Goal: Check status: Check status

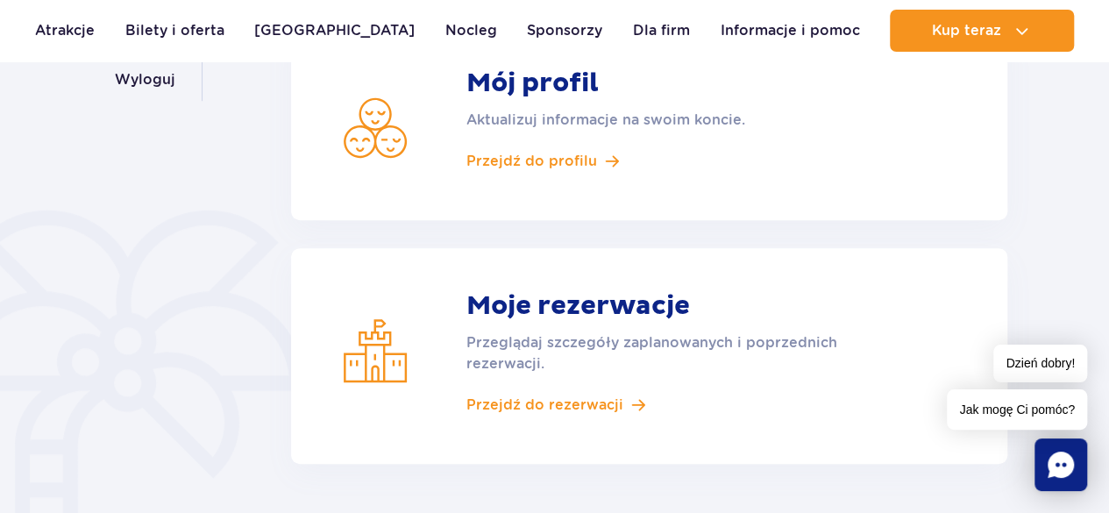
scroll to position [345, 0]
click at [515, 406] on span "Przejdź do rezerwacji" at bounding box center [544, 405] width 157 height 19
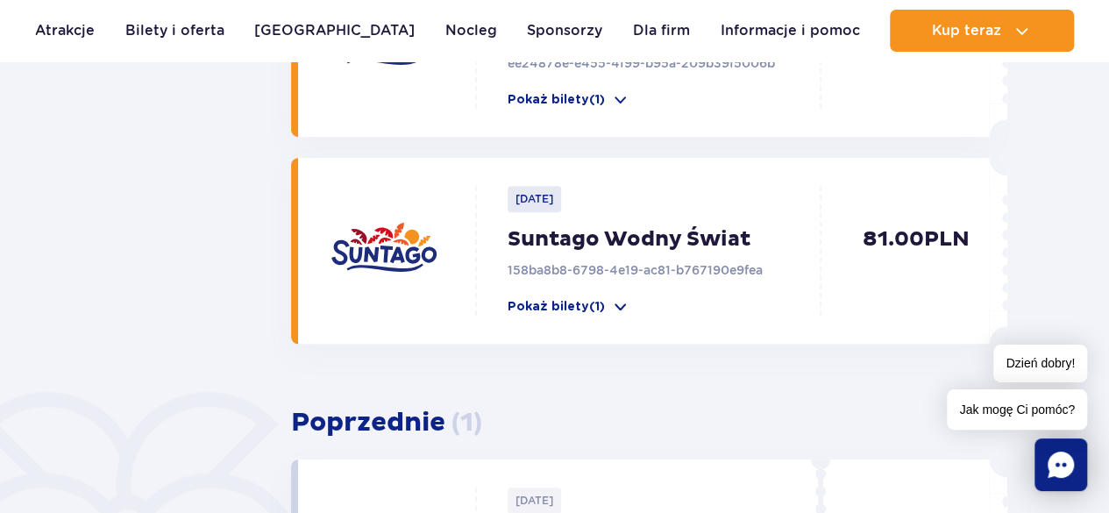
scroll to position [478, 0]
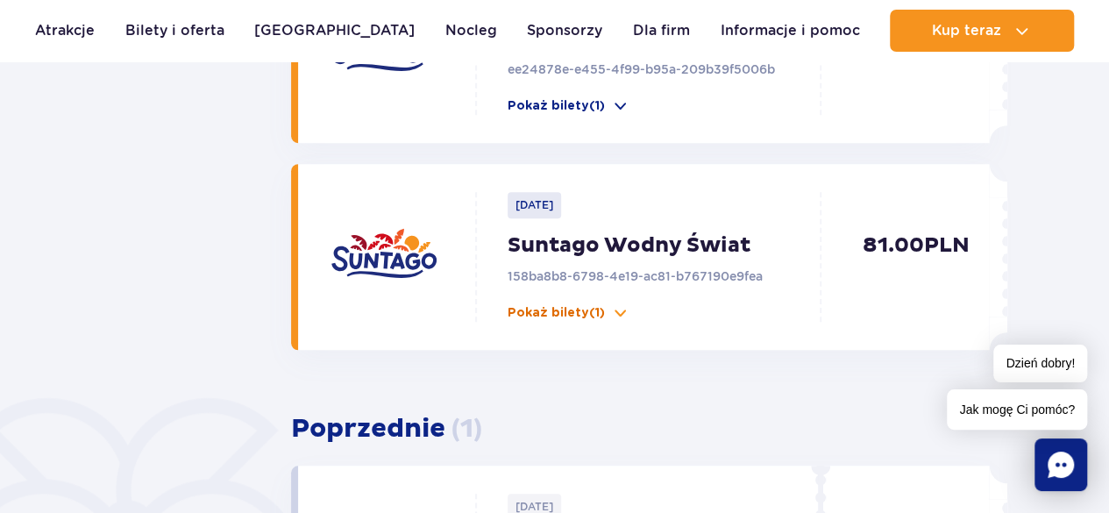
click at [617, 304] on span at bounding box center [621, 313] width 18 height 18
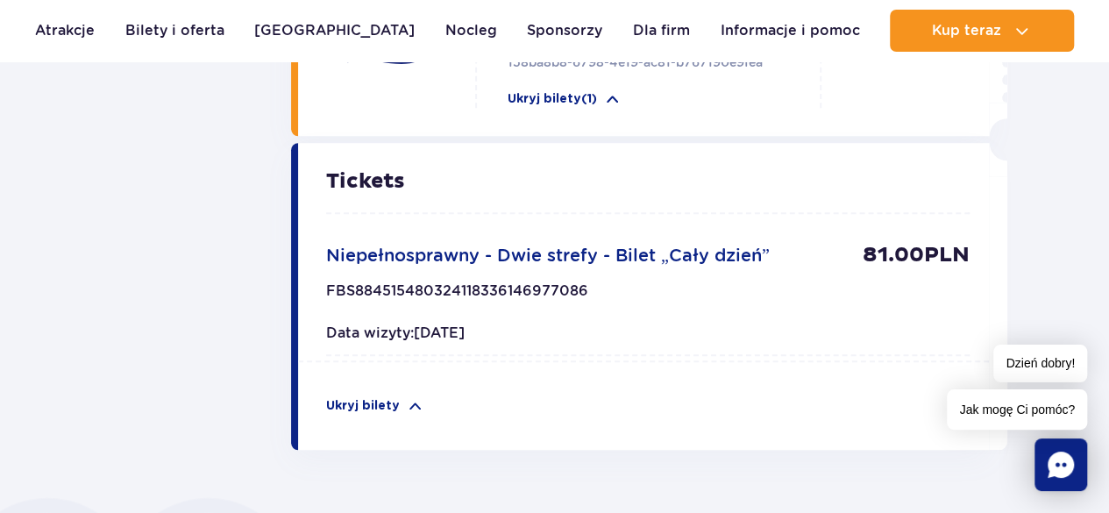
scroll to position [691, 0]
click at [396, 259] on span "Niepełnosprawny - Dwie strefy - Bilet „Cały dzień”" at bounding box center [548, 255] width 444 height 21
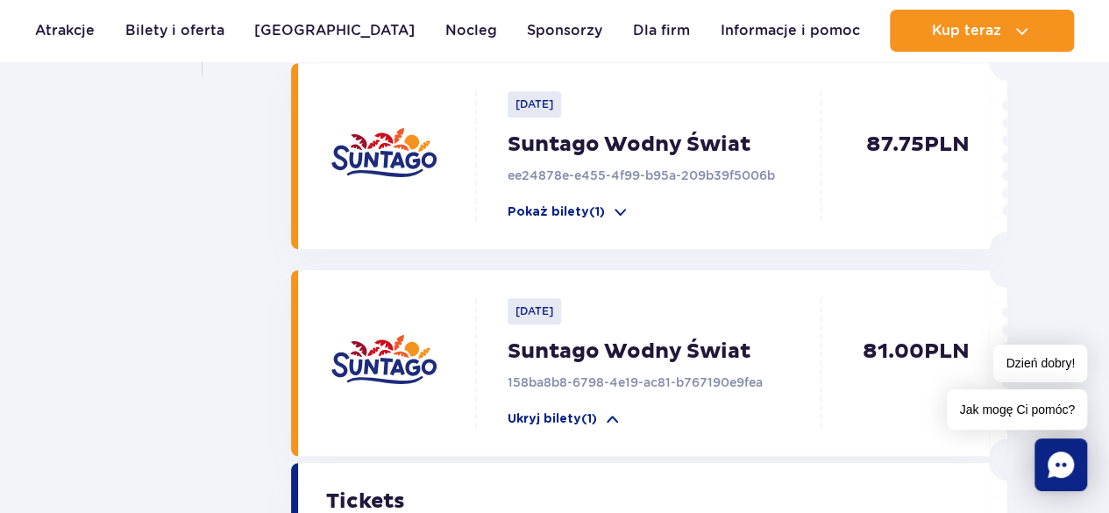
scroll to position [358, 0]
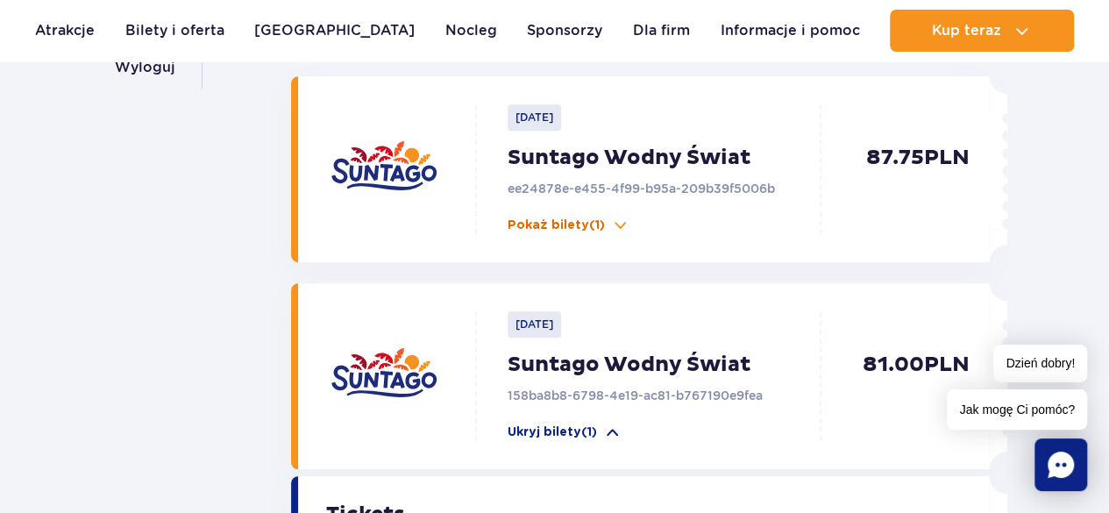
click at [578, 226] on p "Pokaż bilety (1)" at bounding box center [555, 225] width 97 height 18
click at [612, 220] on span at bounding box center [621, 225] width 18 height 18
click at [614, 222] on span at bounding box center [621, 225] width 18 height 18
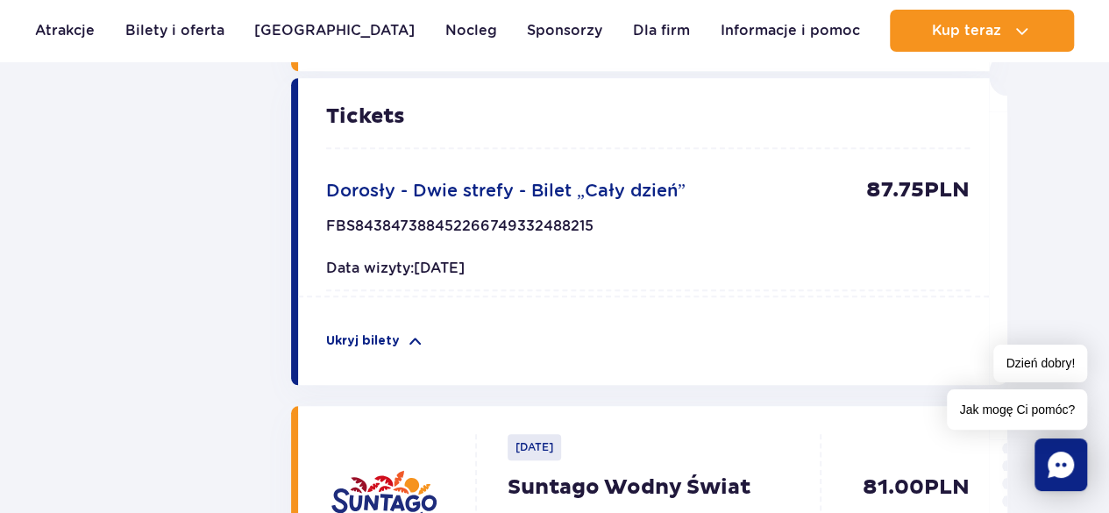
scroll to position [558, 0]
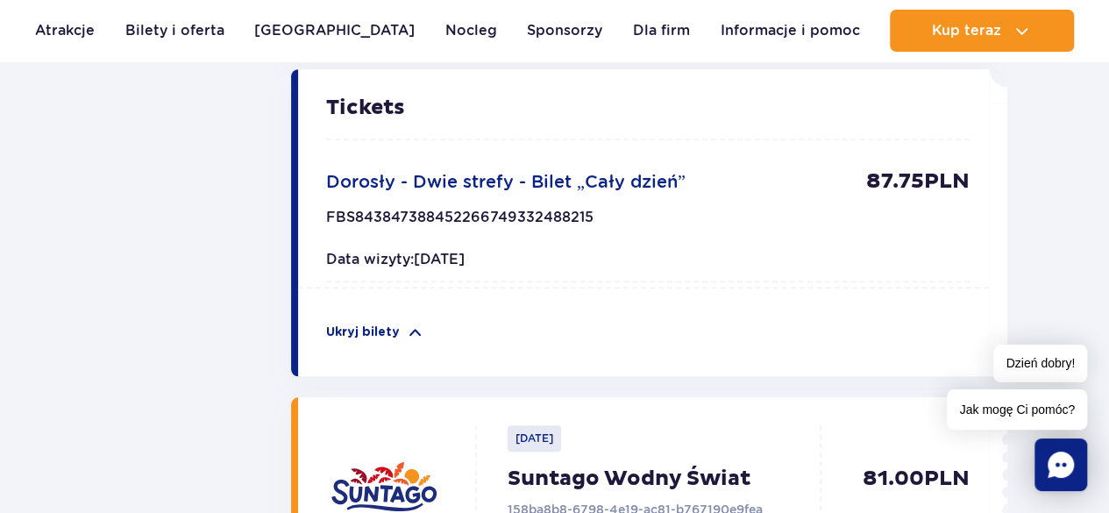
click at [901, 181] on p "87.75 PLN" at bounding box center [917, 181] width 103 height 26
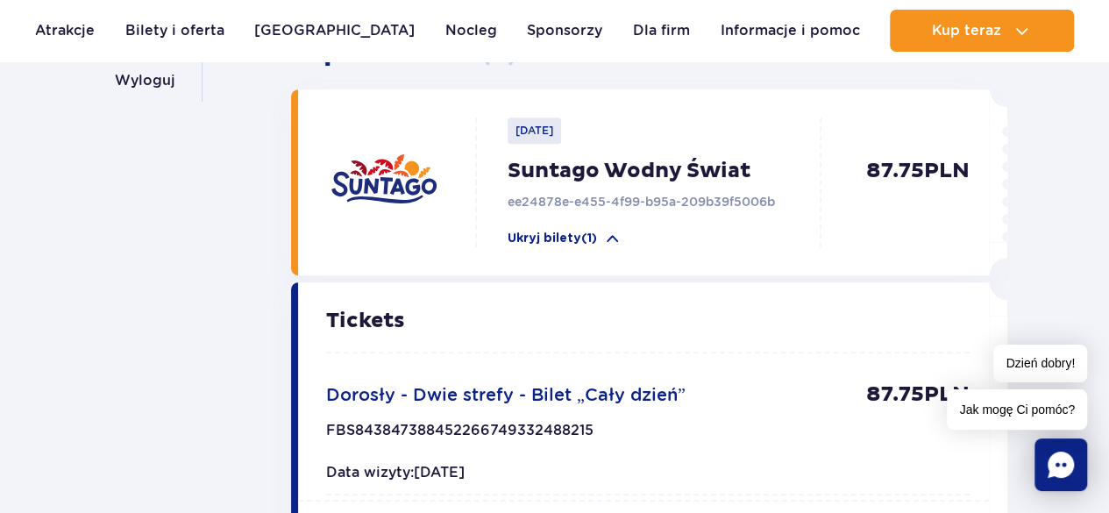
scroll to position [339, 0]
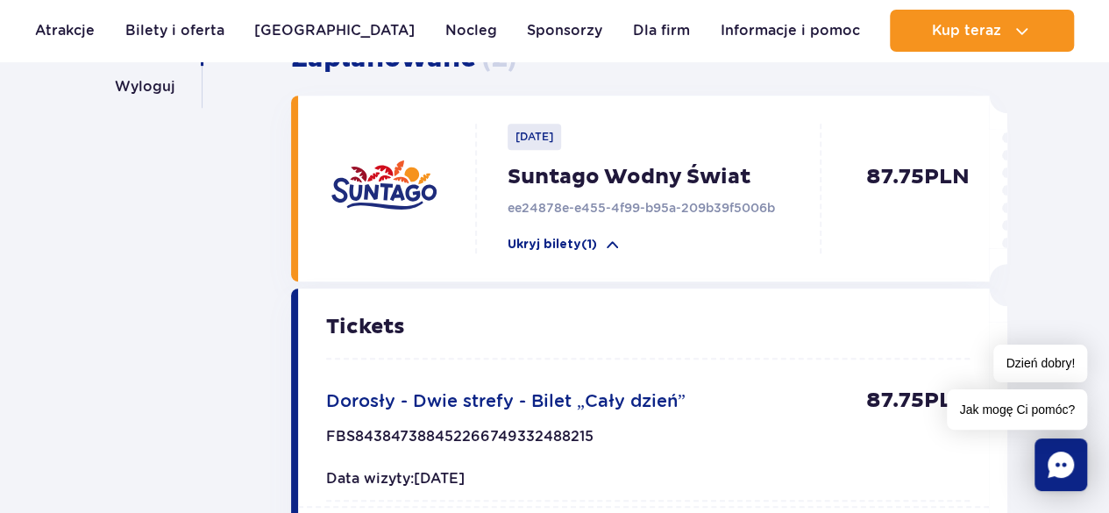
click at [365, 334] on p "Tickets" at bounding box center [647, 326] width 643 height 21
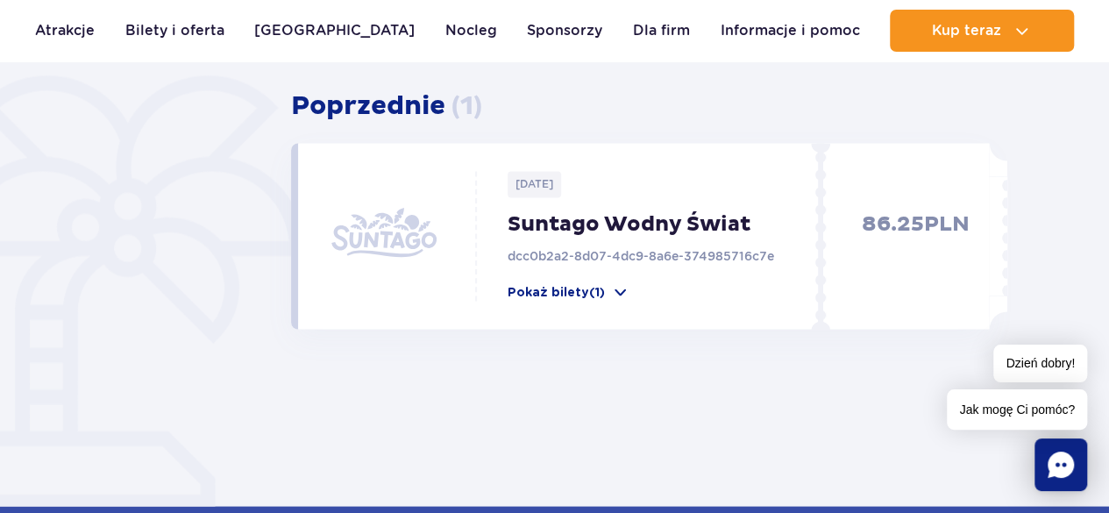
scroll to position [1445, 0]
